Goal: Task Accomplishment & Management: Complete application form

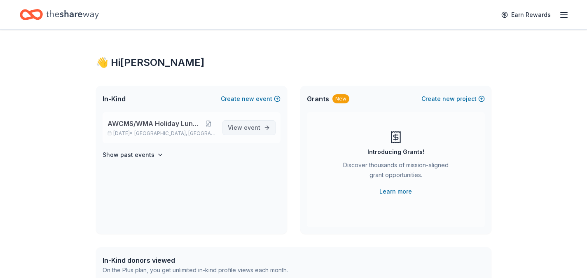
click at [238, 128] on span "View event" at bounding box center [244, 128] width 33 height 10
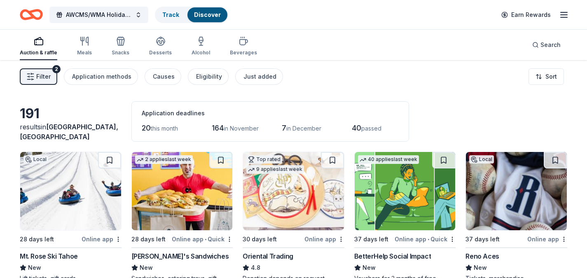
click at [44, 78] on span "Filter" at bounding box center [43, 77] width 14 height 10
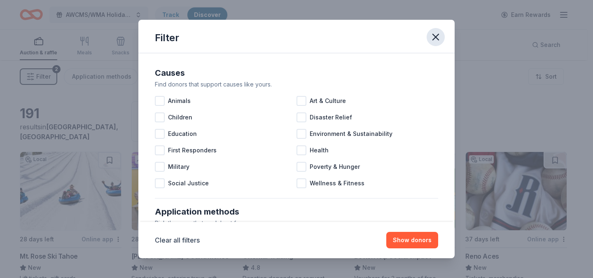
click at [433, 37] on icon "button" at bounding box center [436, 37] width 12 height 12
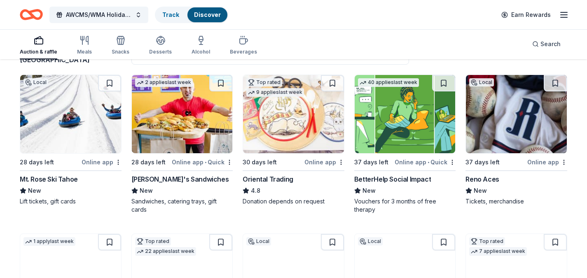
scroll to position [74, 0]
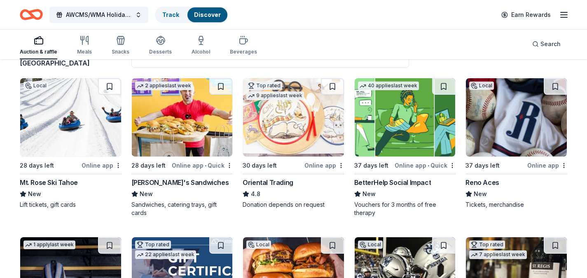
click at [282, 127] on img at bounding box center [293, 117] width 101 height 78
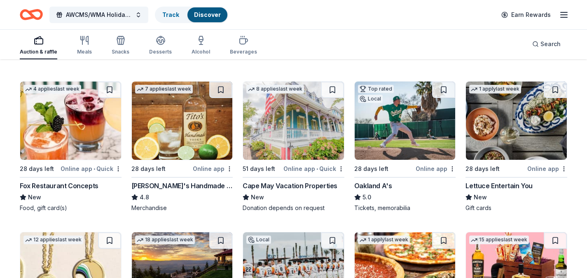
scroll to position [1509, 0]
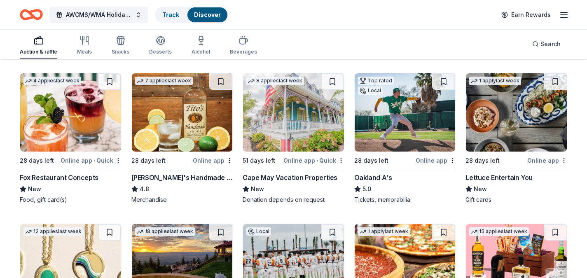
click at [278, 118] on img at bounding box center [293, 112] width 101 height 78
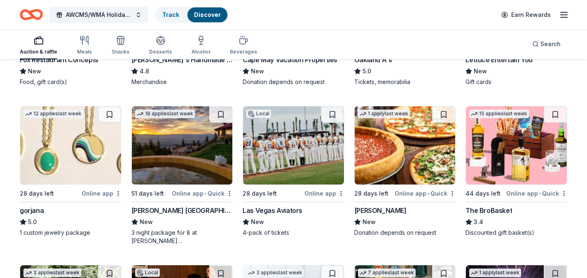
scroll to position [1633, 0]
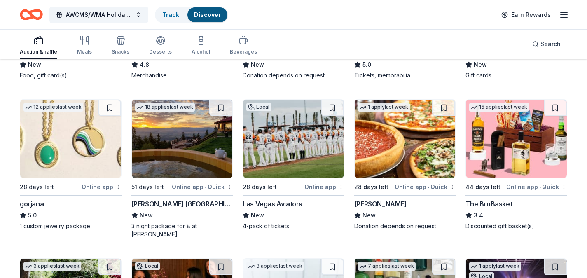
click at [77, 142] on img at bounding box center [70, 139] width 101 height 78
click at [183, 137] on img at bounding box center [182, 139] width 101 height 78
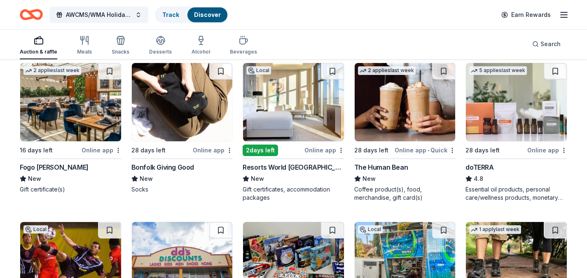
scroll to position [1986, 0]
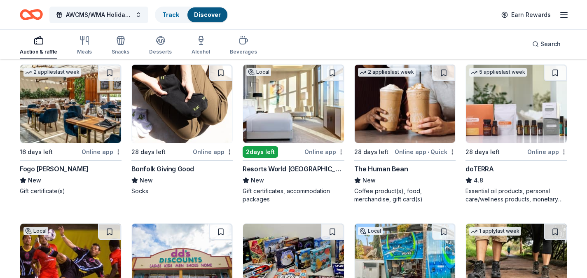
click at [512, 138] on img at bounding box center [516, 104] width 101 height 78
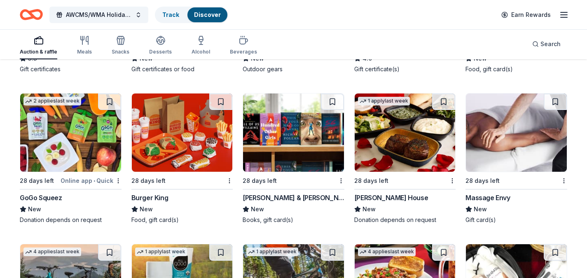
scroll to position [3995, 0]
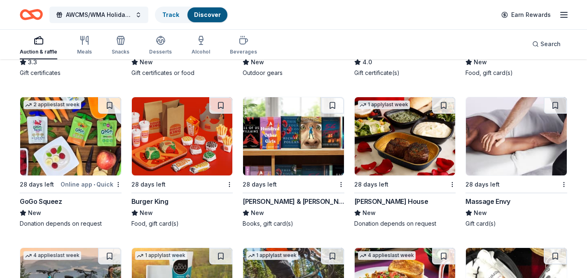
click at [364, 200] on div "Ruth's Chris Steak House" at bounding box center [391, 201] width 74 height 10
click at [489, 159] on img at bounding box center [516, 136] width 101 height 78
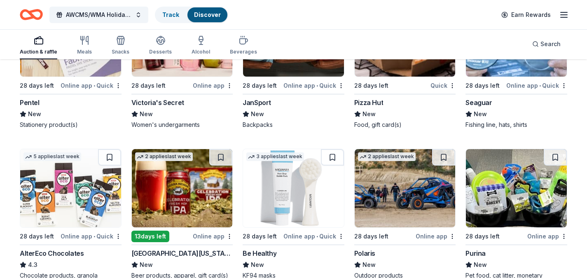
scroll to position [4473, 0]
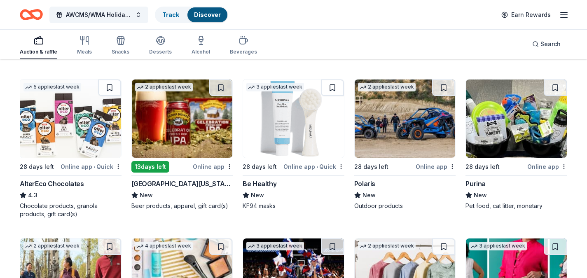
click at [182, 142] on img at bounding box center [182, 118] width 101 height 78
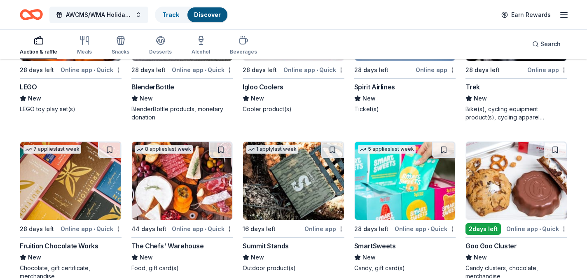
scroll to position [4956, 0]
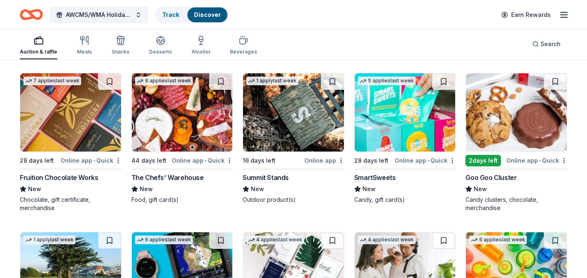
click at [193, 130] on img at bounding box center [182, 112] width 101 height 78
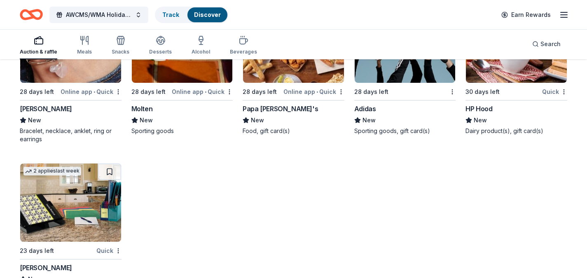
scroll to position [5995, 0]
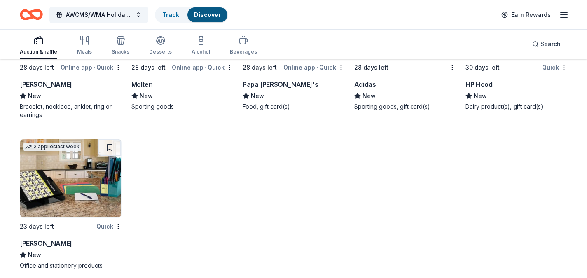
click at [42, 79] on div "[PERSON_NAME]" at bounding box center [46, 84] width 52 height 10
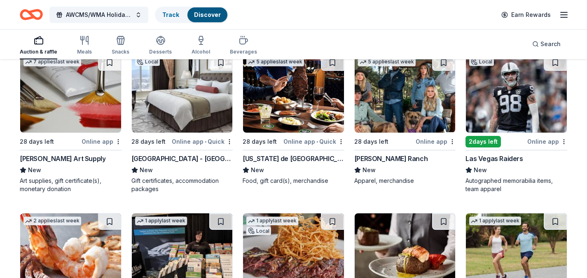
scroll to position [2282, 0]
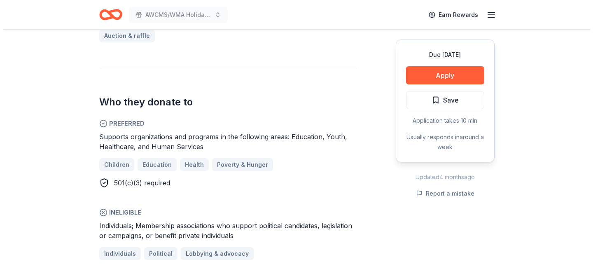
scroll to position [384, 0]
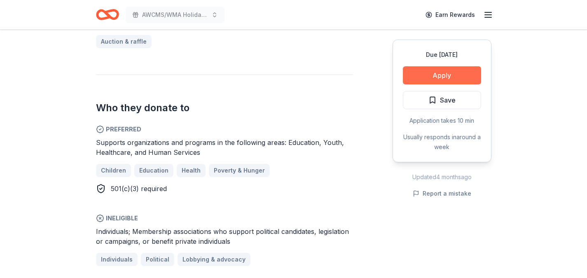
click at [436, 78] on button "Apply" at bounding box center [442, 75] width 78 height 18
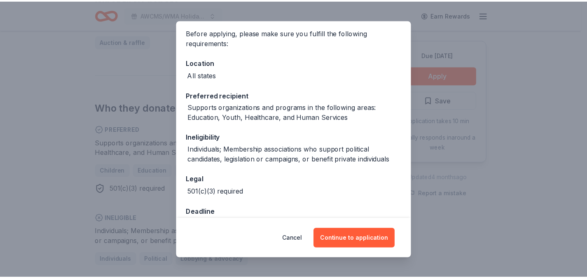
scroll to position [83, 0]
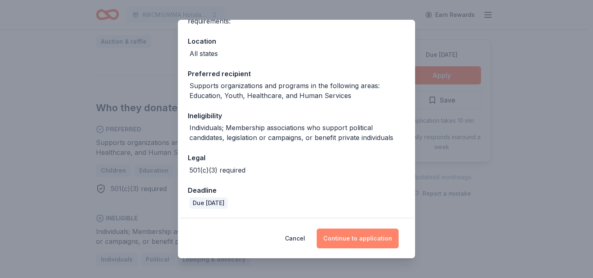
click at [355, 242] on button "Continue to application" at bounding box center [358, 239] width 82 height 20
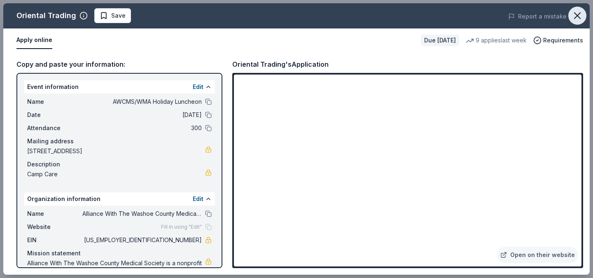
click at [575, 16] on icon "button" at bounding box center [578, 16] width 12 height 12
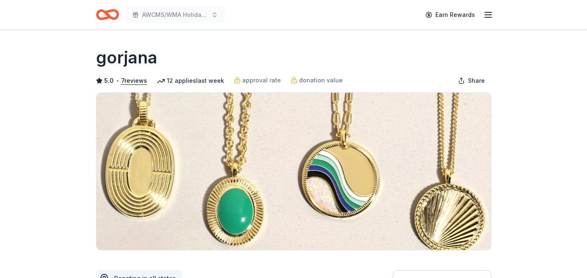
drag, startPoint x: 586, startPoint y: 24, endPoint x: 592, endPoint y: 48, distance: 24.3
click at [586, 48] on html "AWCMS/WMA Holiday Luncheon Earn Rewards Due in 28 days Share gorjana 5.0 • 7 re…" at bounding box center [293, 139] width 587 height 278
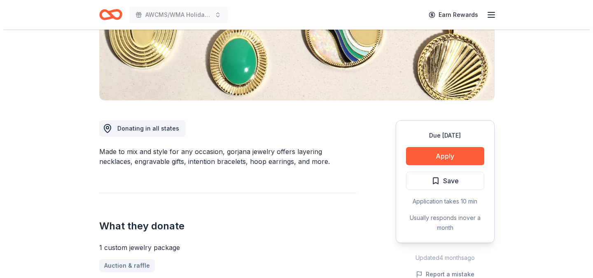
scroll to position [146, 0]
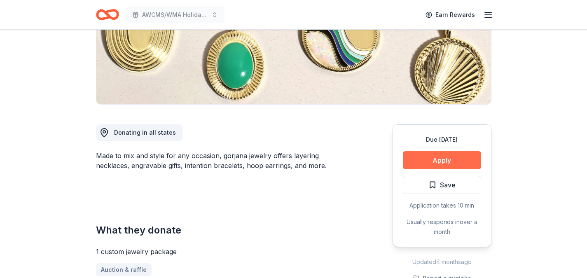
click at [418, 157] on button "Apply" at bounding box center [442, 160] width 78 height 18
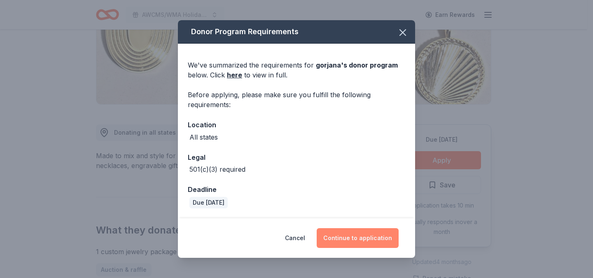
click at [341, 239] on button "Continue to application" at bounding box center [358, 238] width 82 height 20
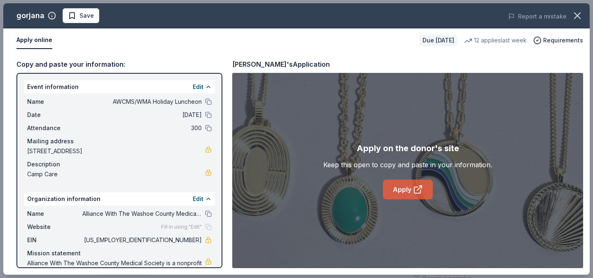
click at [401, 189] on link "Apply" at bounding box center [408, 190] width 50 height 20
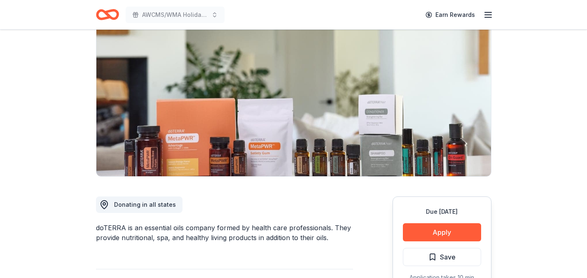
scroll to position [57, 0]
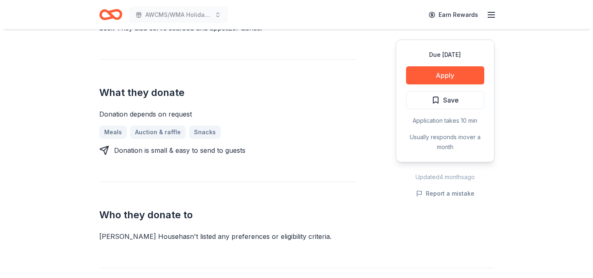
scroll to position [320, 0]
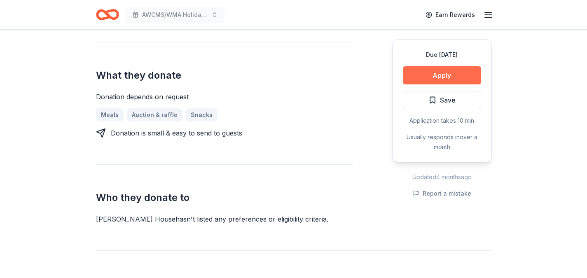
click at [432, 79] on button "Apply" at bounding box center [442, 75] width 78 height 18
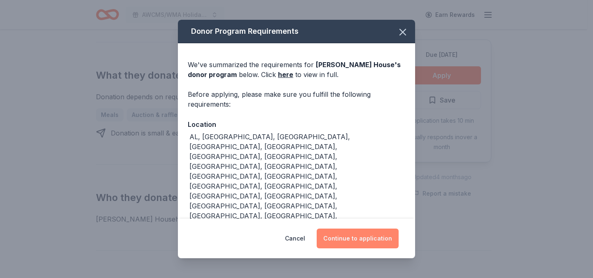
click at [329, 239] on button "Continue to application" at bounding box center [358, 239] width 82 height 20
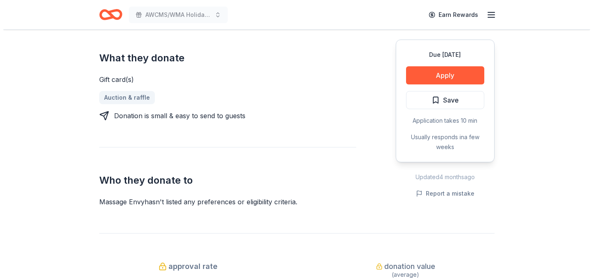
scroll to position [329, 0]
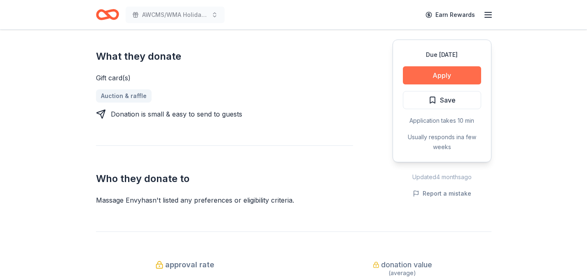
click at [439, 75] on button "Apply" at bounding box center [442, 75] width 78 height 18
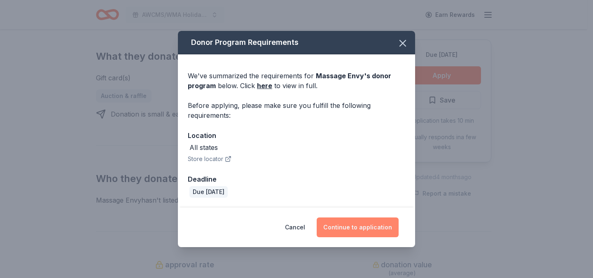
click at [352, 225] on button "Continue to application" at bounding box center [358, 227] width 82 height 20
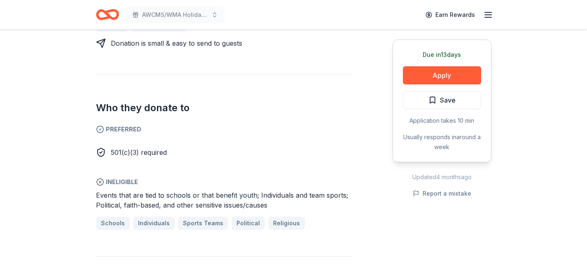
scroll to position [408, 0]
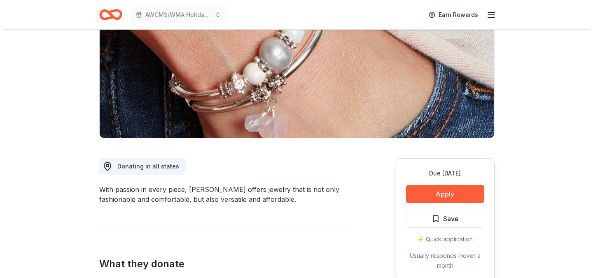
scroll to position [114, 0]
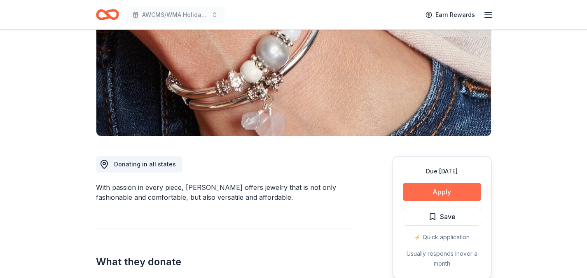
click at [420, 193] on button "Apply" at bounding box center [442, 192] width 78 height 18
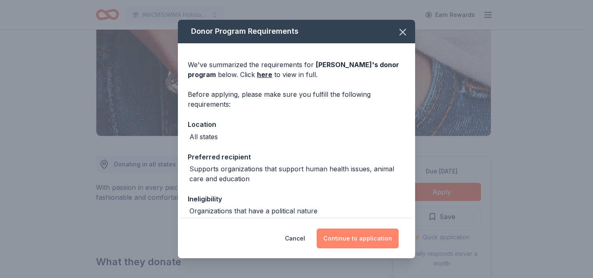
click at [351, 242] on button "Continue to application" at bounding box center [358, 239] width 82 height 20
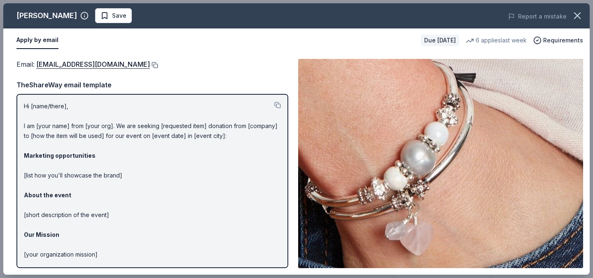
click at [150, 66] on button at bounding box center [154, 65] width 8 height 7
